Goal: Communication & Community: Participate in discussion

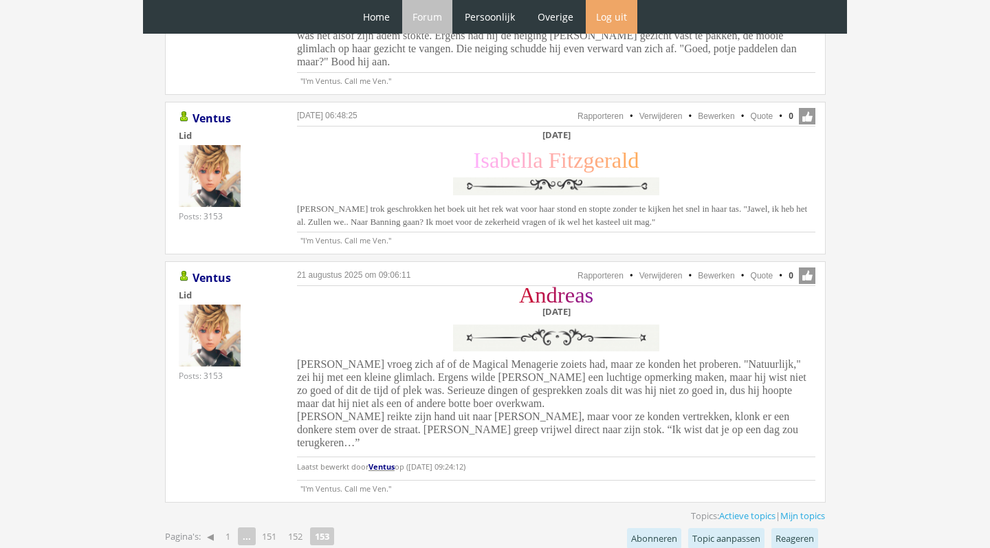
scroll to position [1078, 0]
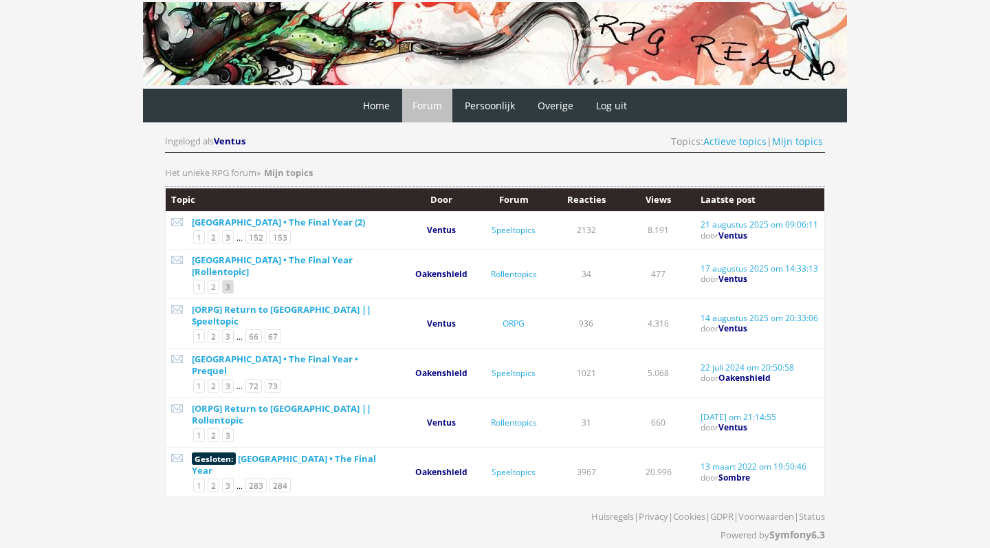
click at [230, 280] on link "3" at bounding box center [228, 287] width 12 height 14
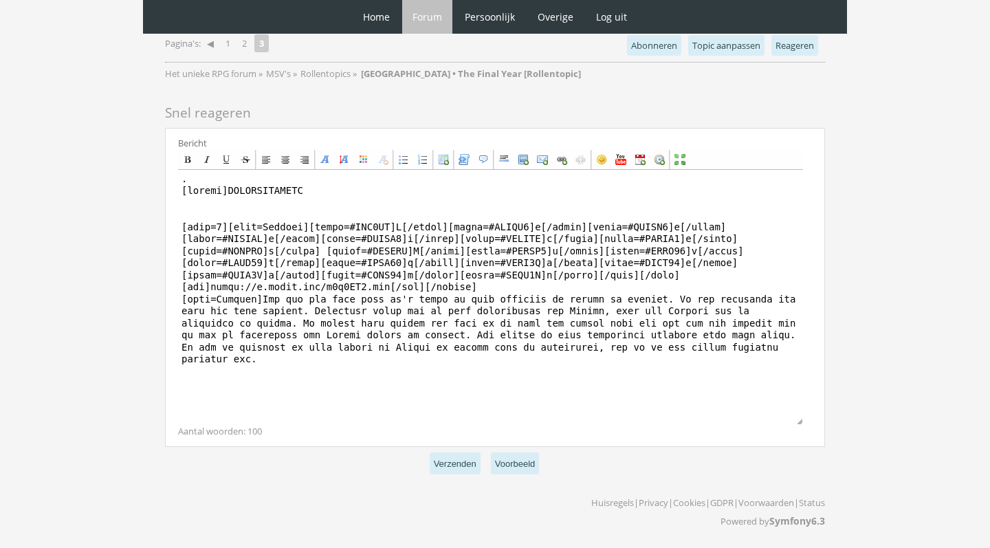
scroll to position [5437, 0]
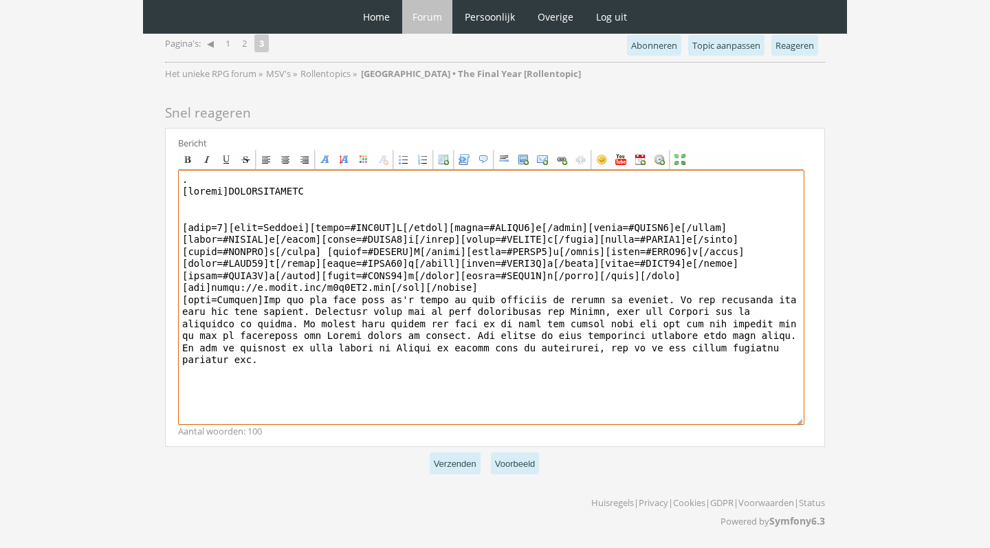
drag, startPoint x: 272, startPoint y: 389, endPoint x: 112, endPoint y: 73, distance: 354.5
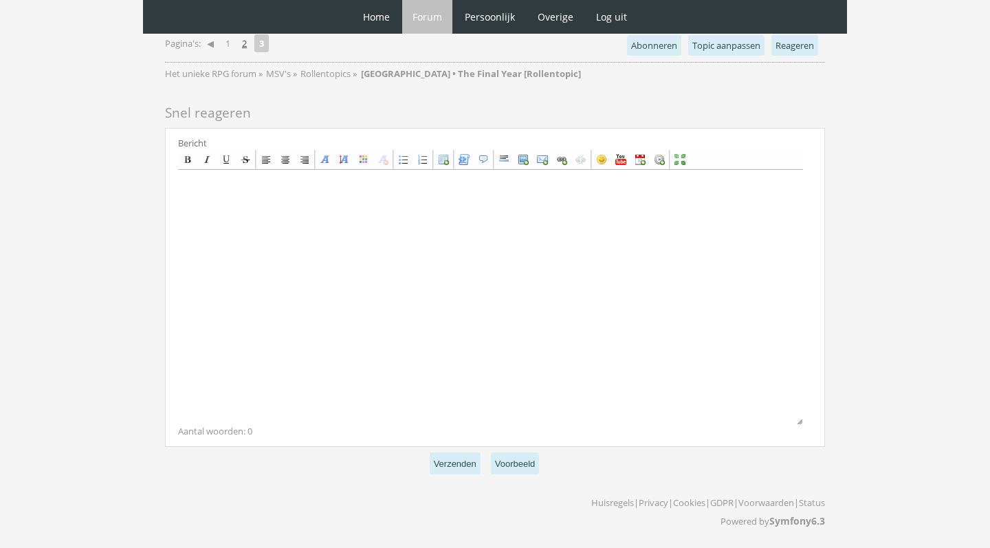
click at [250, 53] on link "2" at bounding box center [245, 43] width 16 height 19
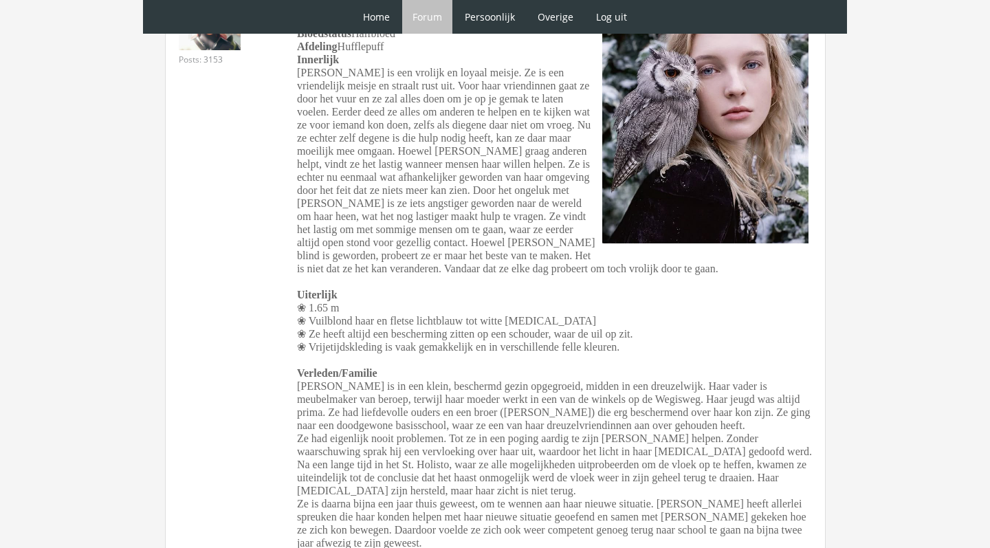
scroll to position [1292, 0]
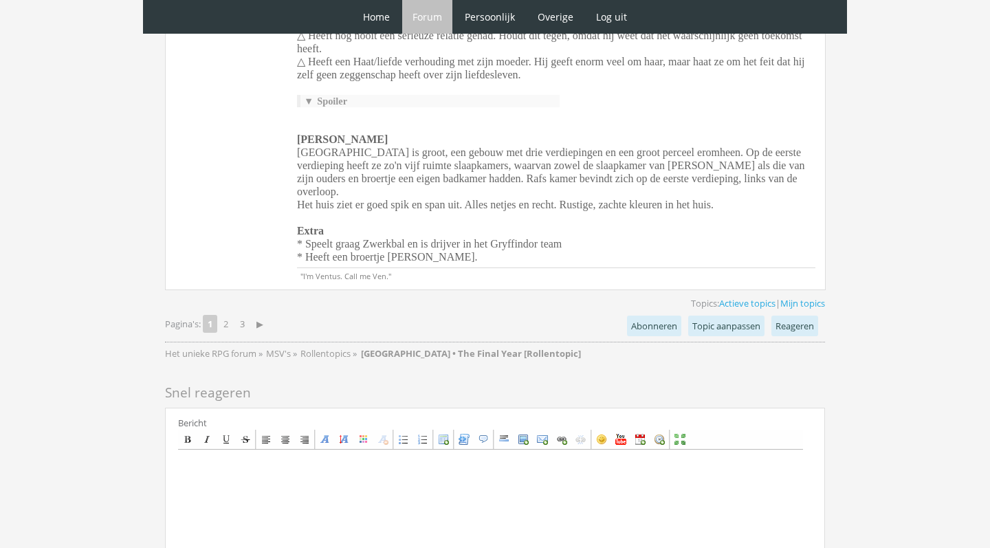
scroll to position [12931, 0]
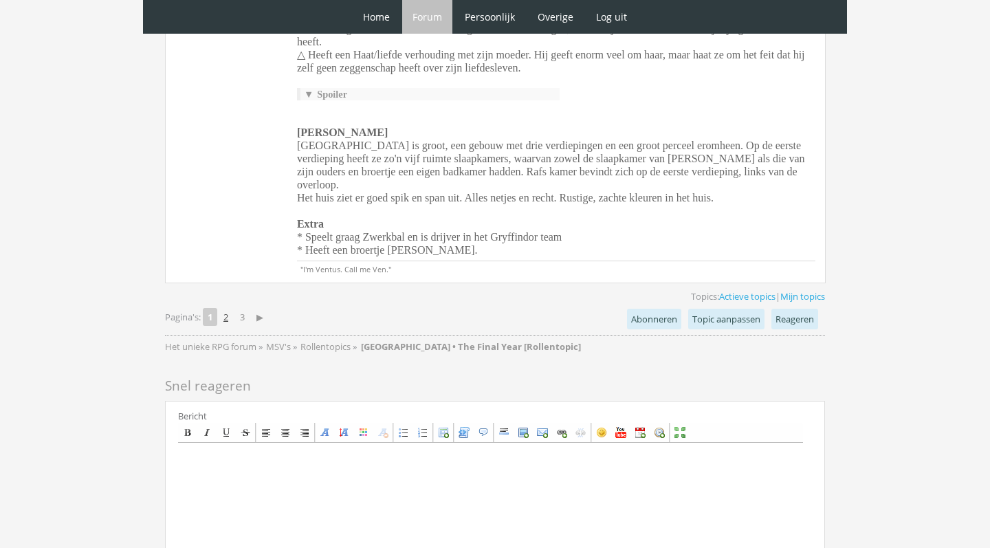
click at [228, 307] on link "2" at bounding box center [226, 316] width 16 height 19
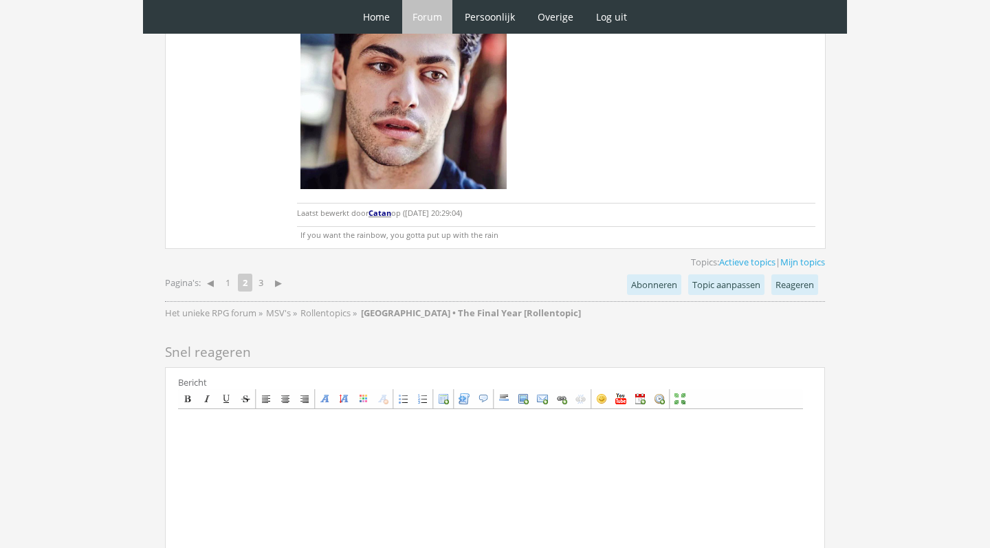
scroll to position [10501, 0]
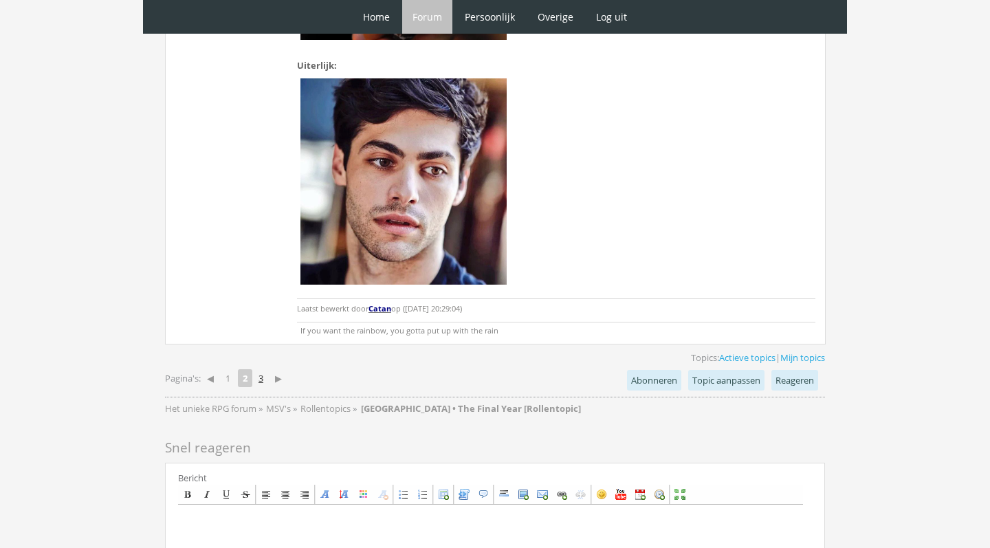
click at [267, 369] on link "3" at bounding box center [261, 378] width 16 height 19
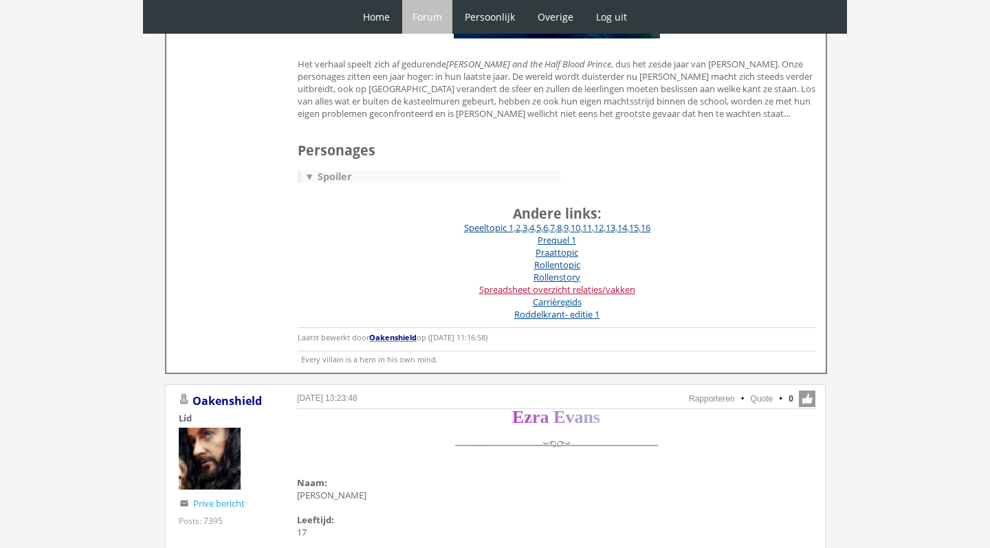
scroll to position [434, 0]
